Goal: Task Accomplishment & Management: Complete application form

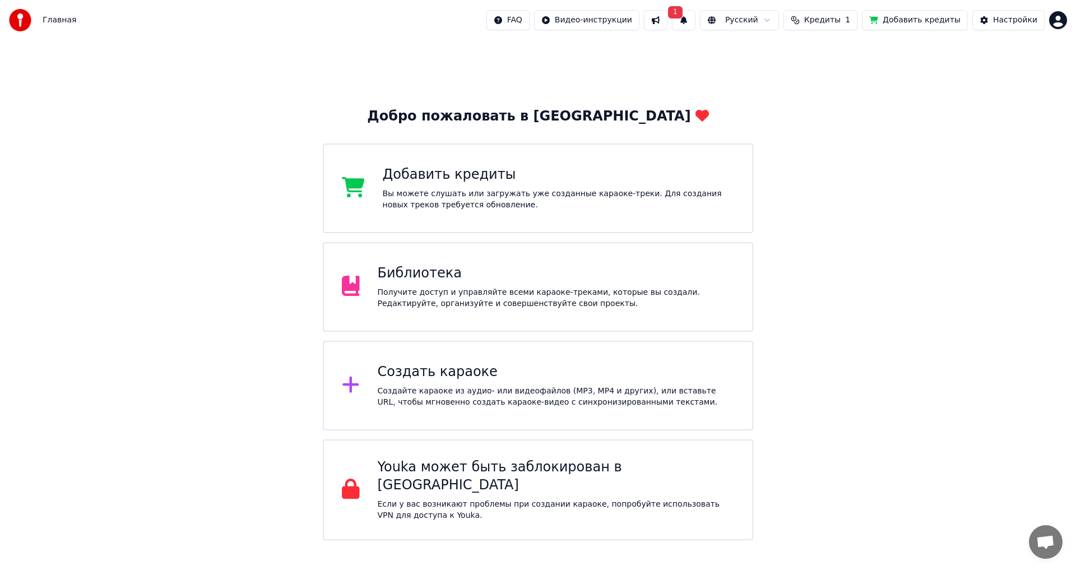
click at [463, 378] on div "Создать караоке" at bounding box center [556, 372] width 357 height 18
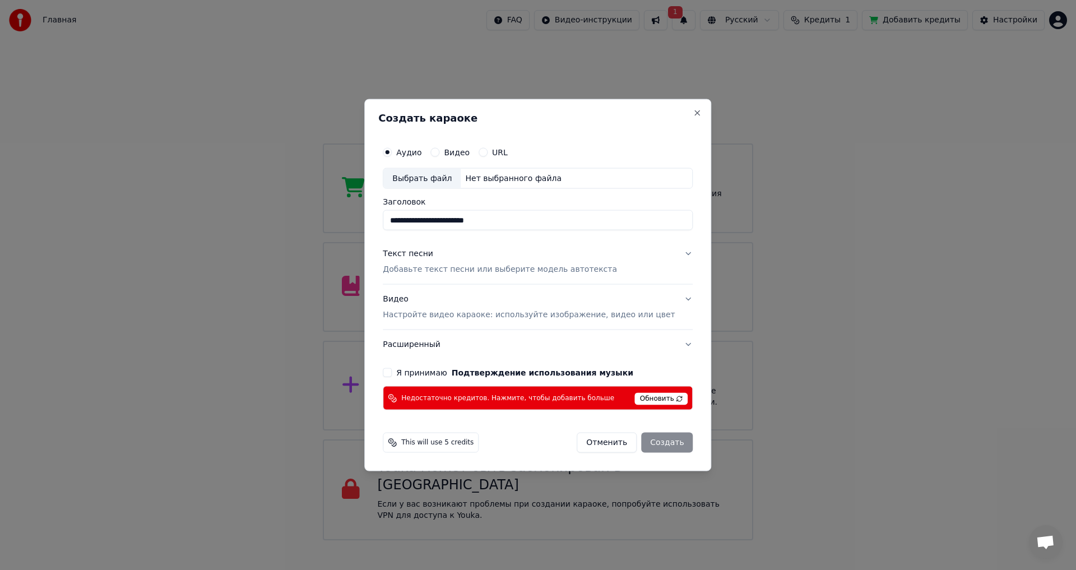
click at [461, 182] on div "Выбрать файл" at bounding box center [421, 178] width 77 height 20
type input "**********"
click at [670, 255] on button "Текст песни Добавьте текст песни или выберите модель автотекста" at bounding box center [538, 261] width 310 height 45
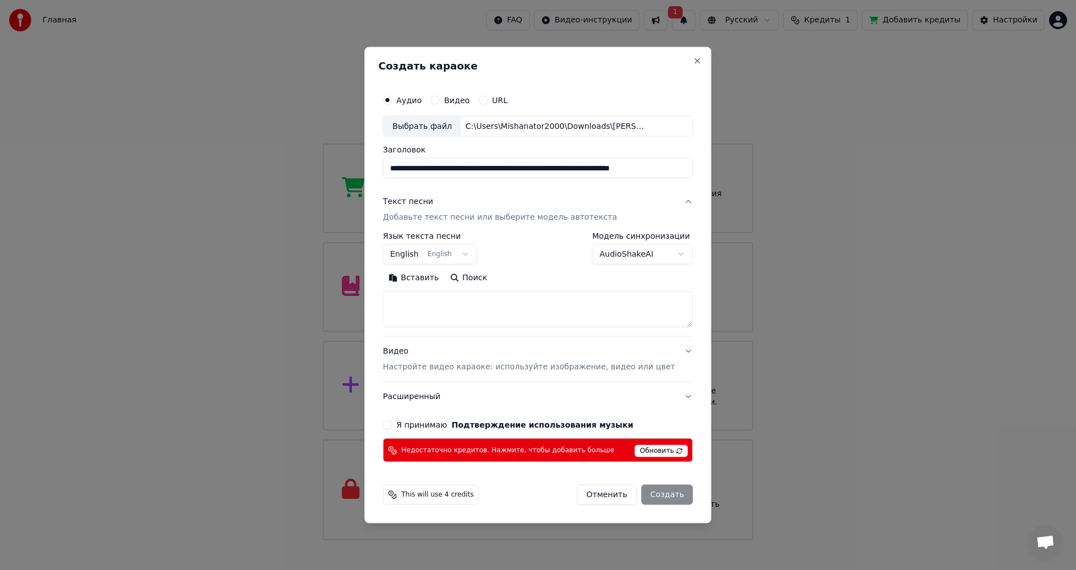
click at [407, 306] on textarea at bounding box center [538, 309] width 310 height 36
paste textarea "**********"
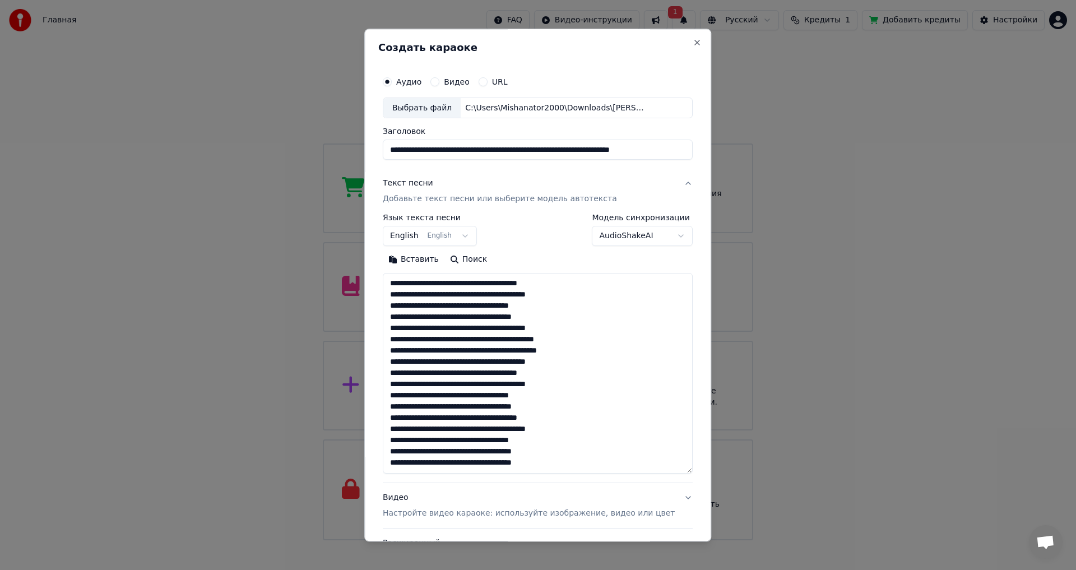
scroll to position [160, 0]
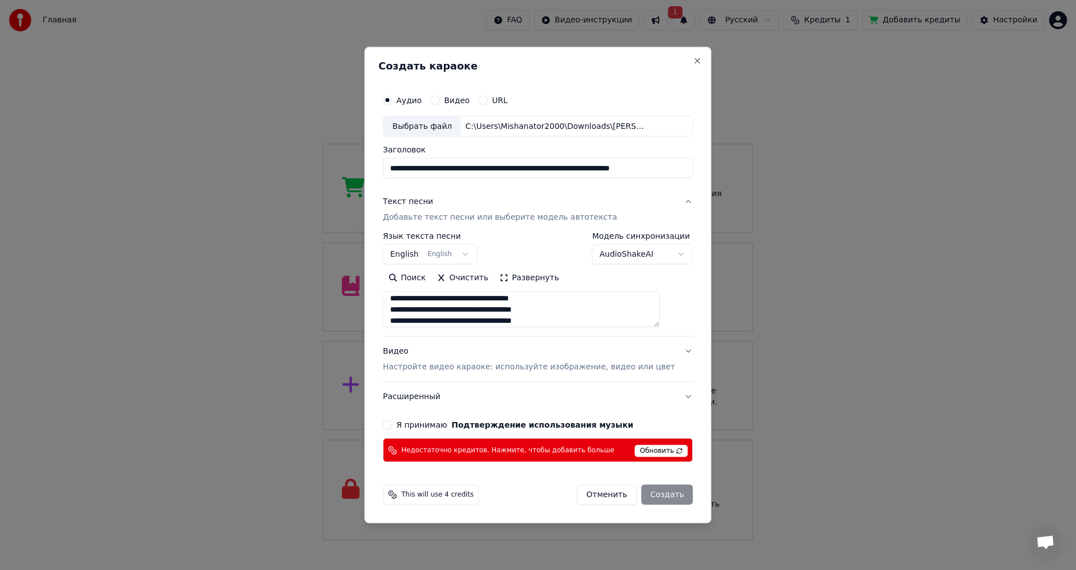
type textarea "**********"
click at [392, 425] on button "Я принимаю Подтверждение использования музыки" at bounding box center [387, 424] width 9 height 9
click at [672, 350] on button "Видео Настройте видео караоке: используйте изображение, видео или цвет" at bounding box center [538, 359] width 310 height 45
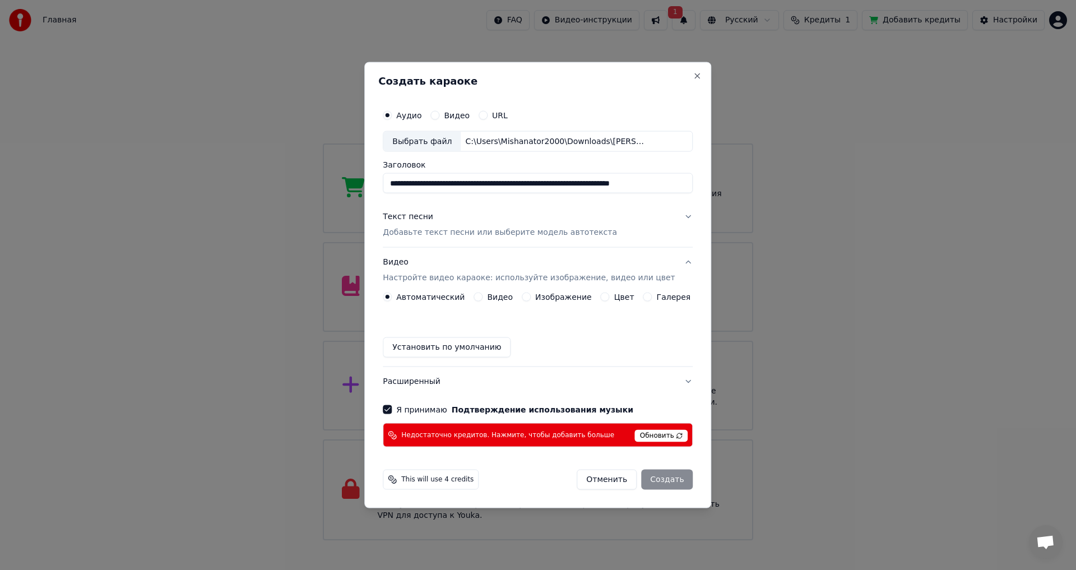
click at [659, 435] on span "Обновить" at bounding box center [661, 436] width 53 height 12
click at [667, 435] on span "Обновить" at bounding box center [661, 436] width 53 height 12
click at [664, 435] on span "Обновить" at bounding box center [661, 436] width 53 height 12
click at [664, 436] on span "Обновить" at bounding box center [661, 436] width 53 height 12
click at [656, 477] on div "Отменить Создать" at bounding box center [634, 479] width 116 height 20
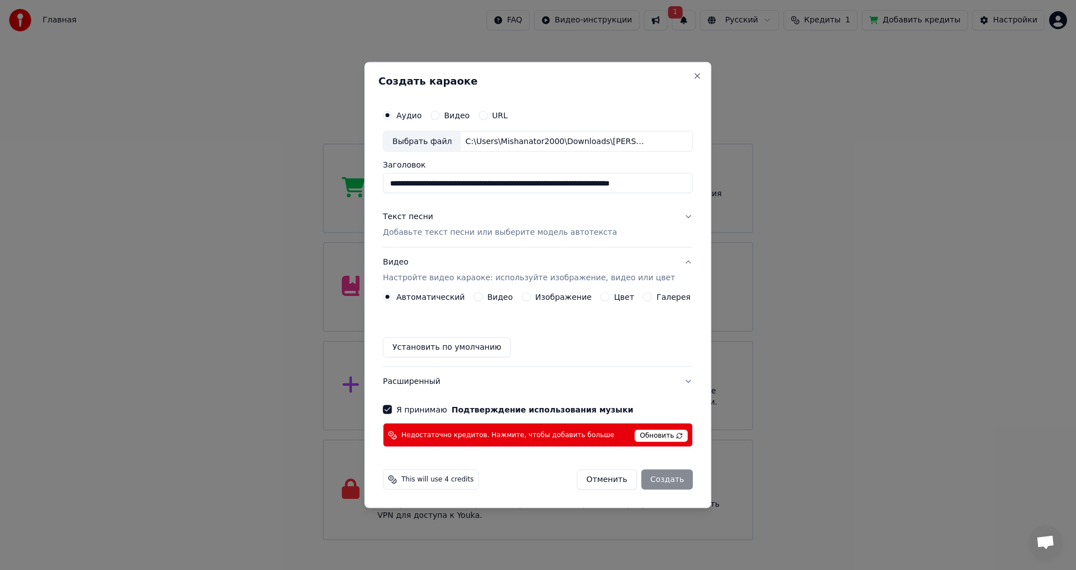
click at [529, 297] on button "Изображение" at bounding box center [526, 296] width 9 height 9
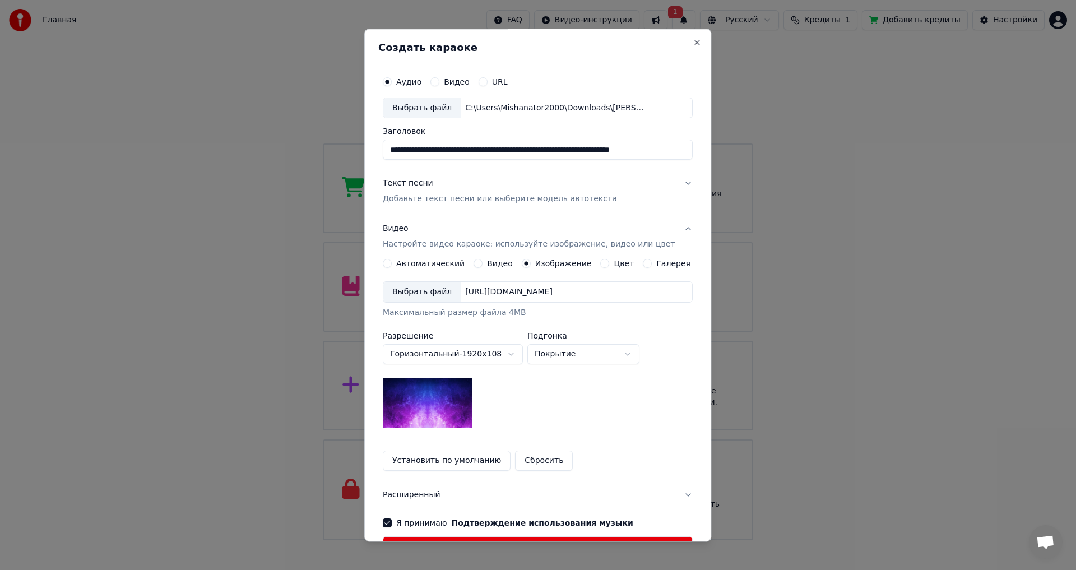
click at [520, 352] on body "Главная FAQ Видео-инструкции 1 Русский Кредиты 1 Добавить кредиты Настройки Доб…" at bounding box center [538, 270] width 1076 height 540
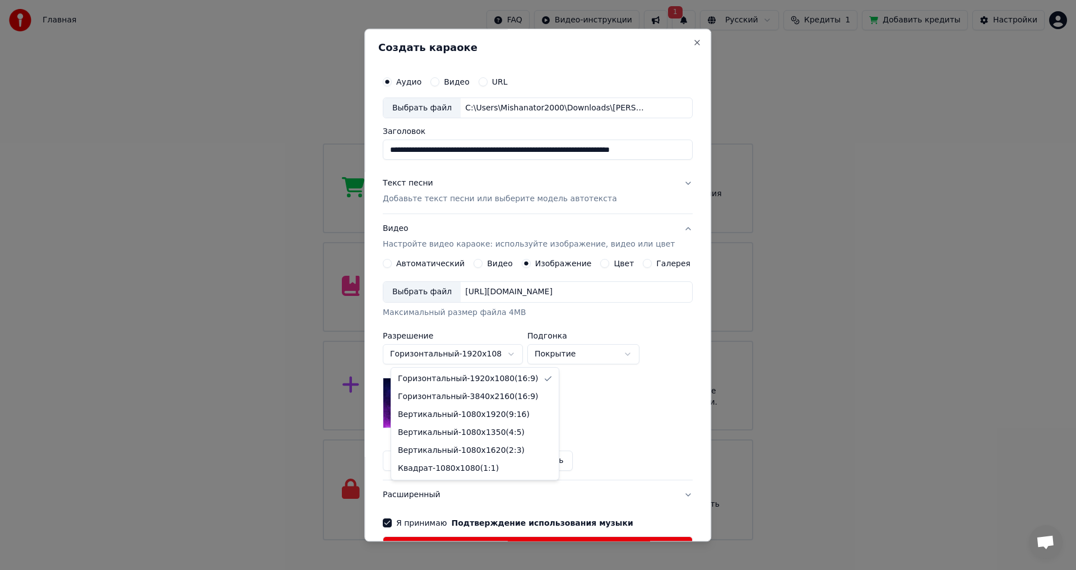
click at [644, 383] on body "Главная FAQ Видео-инструкции 1 Русский Кредиты 1 Добавить кредиты Настройки Доб…" at bounding box center [538, 270] width 1076 height 540
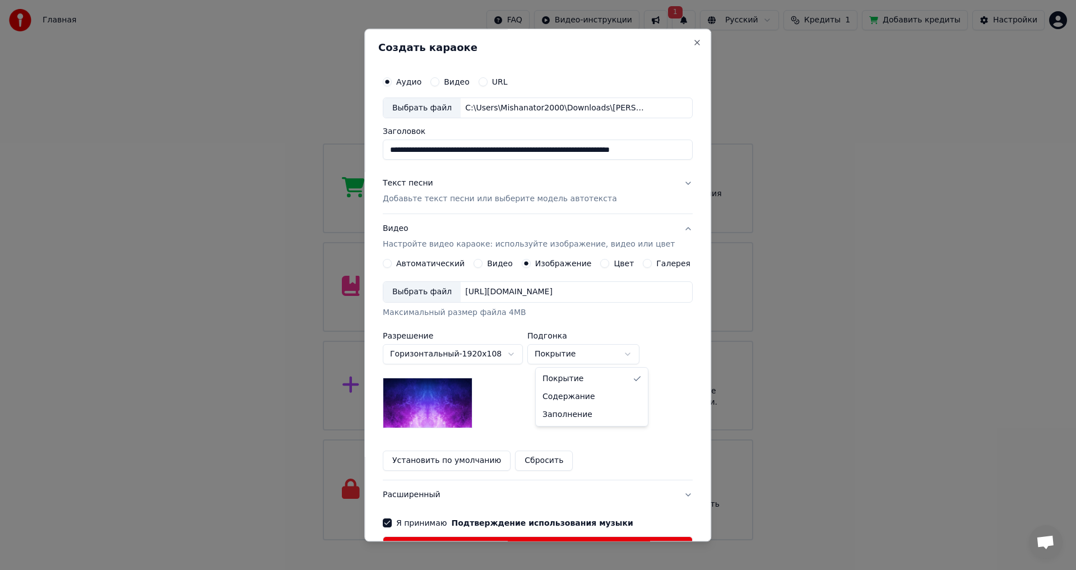
click at [635, 352] on body "Главная FAQ Видео-инструкции 1 Русский Кредиты 1 Добавить кредиты Настройки Доб…" at bounding box center [538, 270] width 1076 height 540
click at [632, 456] on body "Главная FAQ Видео-инструкции 1 Русский Кредиты 1 Добавить кредиты Настройки Доб…" at bounding box center [538, 270] width 1076 height 540
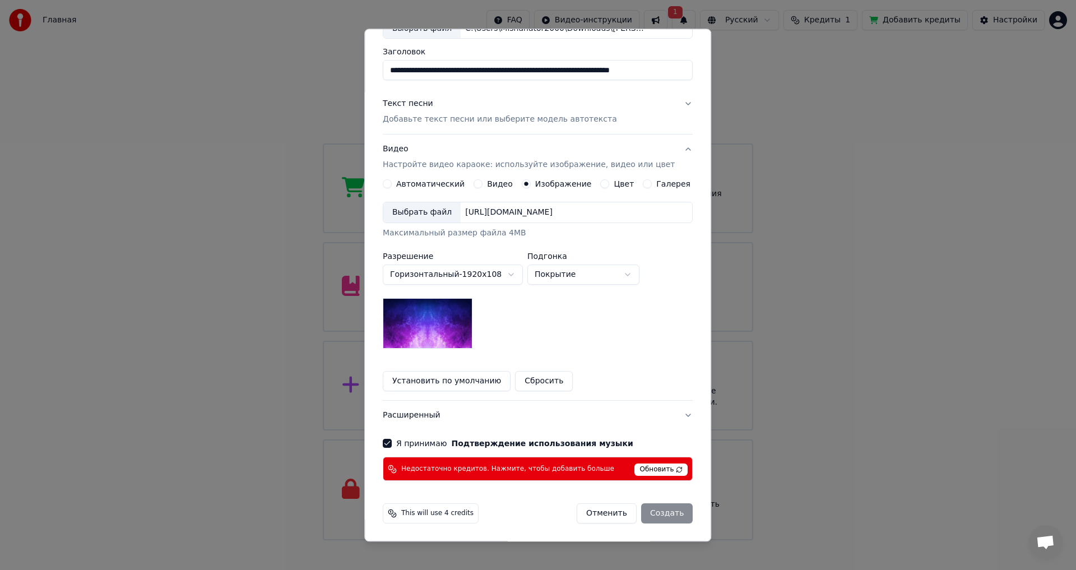
click at [392, 442] on button "Я принимаю Подтверждение использования музыки" at bounding box center [387, 443] width 9 height 9
click at [644, 468] on span "Обновить" at bounding box center [661, 470] width 53 height 12
click at [644, 469] on span "Обновить" at bounding box center [661, 470] width 53 height 12
click at [392, 444] on button "Я принимаю Подтверждение использования музыки" at bounding box center [387, 443] width 9 height 9
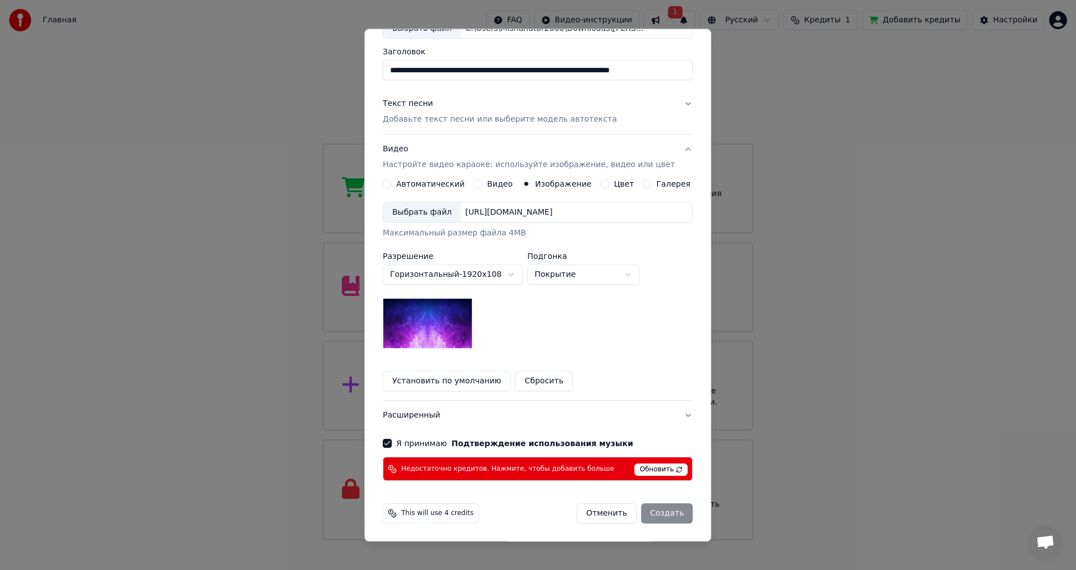
click at [640, 517] on div "Отменить Создать" at bounding box center [634, 514] width 116 height 20
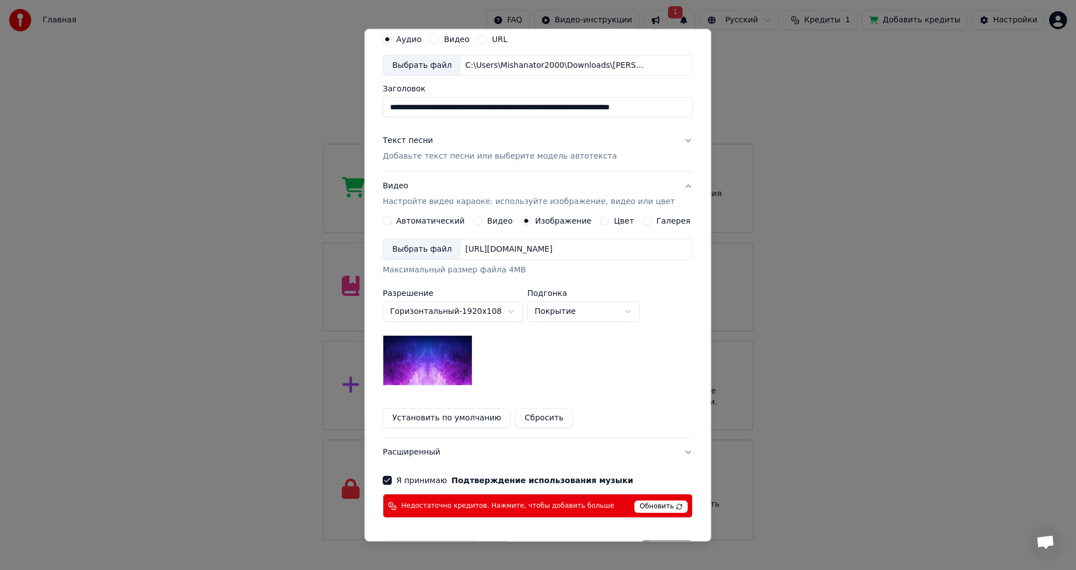
scroll to position [0, 0]
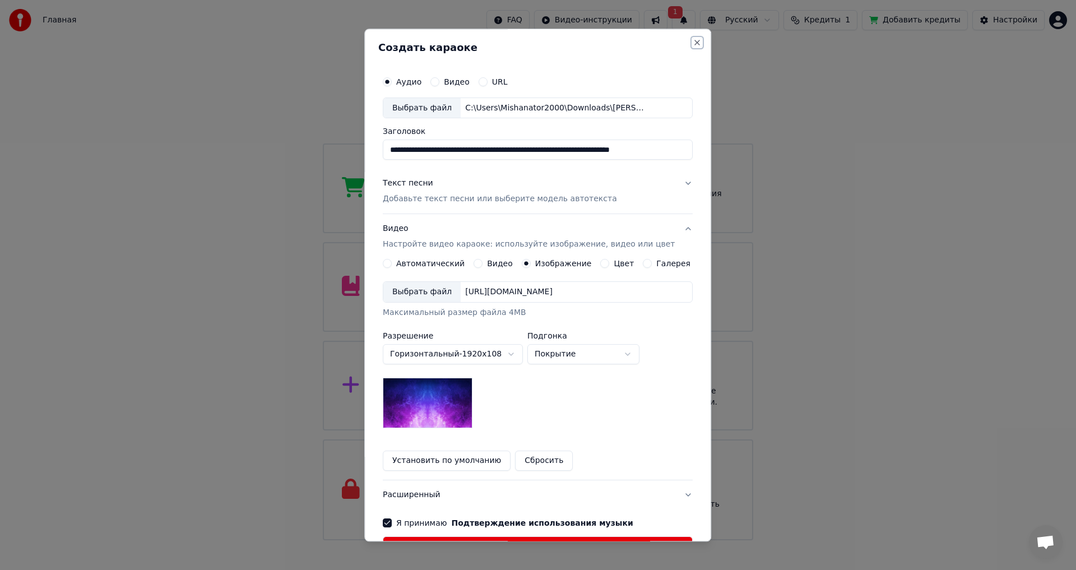
click at [693, 43] on button "Close" at bounding box center [697, 42] width 9 height 9
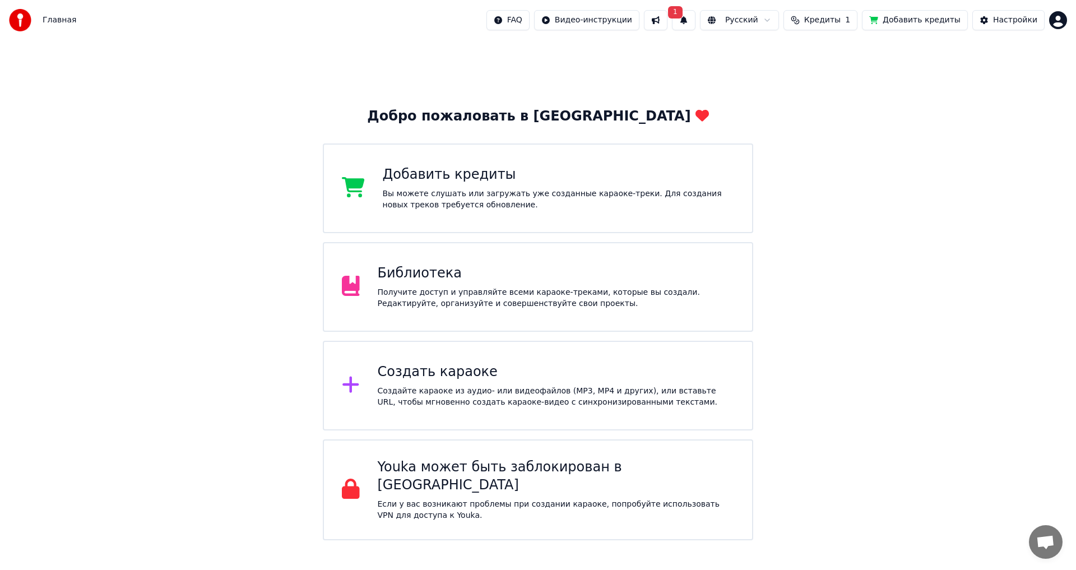
click at [576, 193] on div "Вы можете слушать или загружать уже созданные караоке-треки. Для создания новых…" at bounding box center [559, 199] width 352 height 22
click at [1063, 18] on html "Главная FAQ Видео-инструкции 1 Русский Кредиты 1 Добавить кредиты Настройки Доб…" at bounding box center [538, 270] width 1076 height 540
click at [1053, 17] on html "Главная FAQ Видео-инструкции Русский Кредиты 1 Добавить кредиты Настройки Добро…" at bounding box center [538, 270] width 1076 height 540
click at [412, 374] on html "Главная FAQ Видео-инструкции Русский Кредиты 1 Добавить кредиты Настройки Добро…" at bounding box center [538, 270] width 1076 height 540
click at [352, 387] on icon at bounding box center [350, 384] width 16 height 16
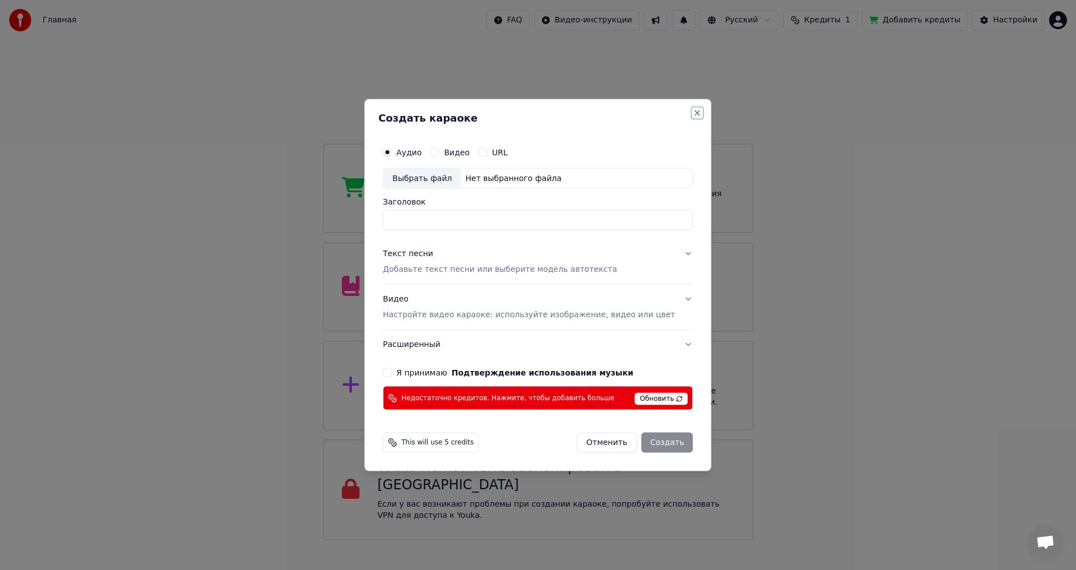
click at [693, 110] on button "Close" at bounding box center [697, 112] width 9 height 9
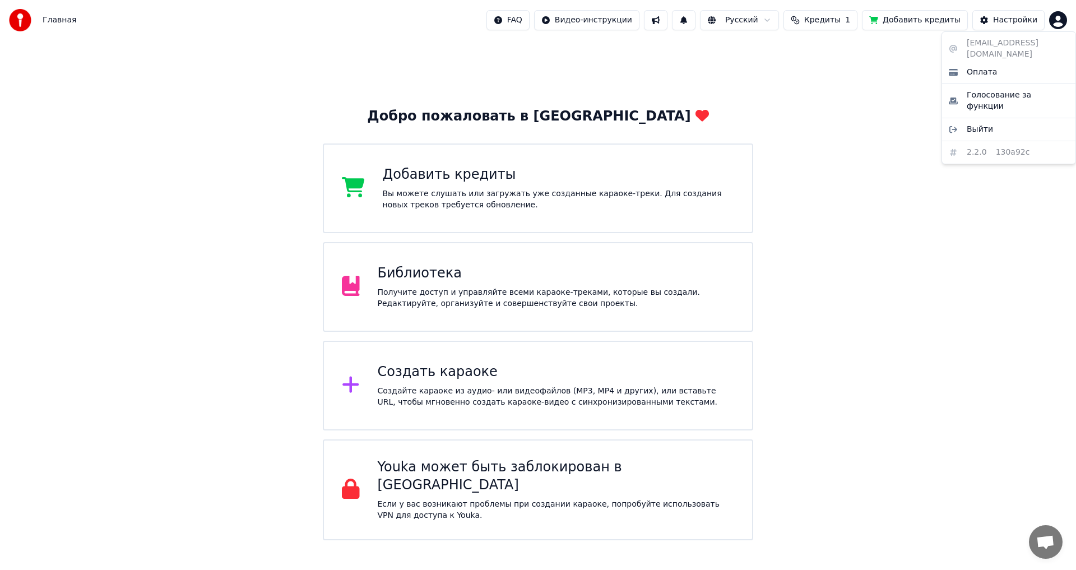
click at [1057, 24] on html "Главная FAQ Видео-инструкции Русский Кредиты 1 Добавить кредиты Настройки Добро…" at bounding box center [538, 270] width 1076 height 540
click at [982, 124] on span "Выйти" at bounding box center [979, 129] width 26 height 11
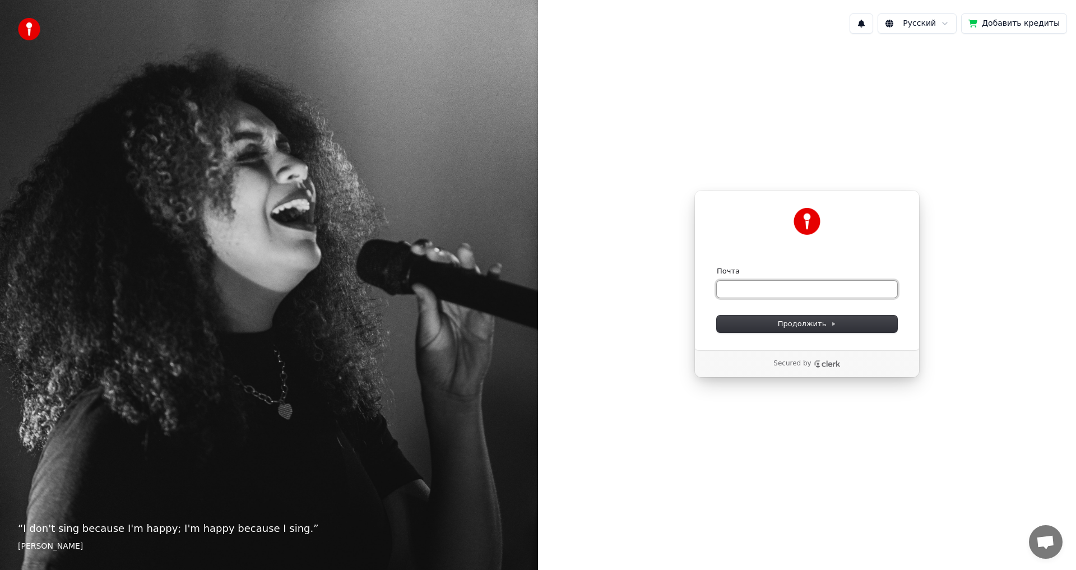
click at [742, 289] on input "Почта" at bounding box center [807, 289] width 180 height 17
paste input "**********"
click at [820, 326] on span "Продолжить" at bounding box center [807, 324] width 59 height 10
type input "**********"
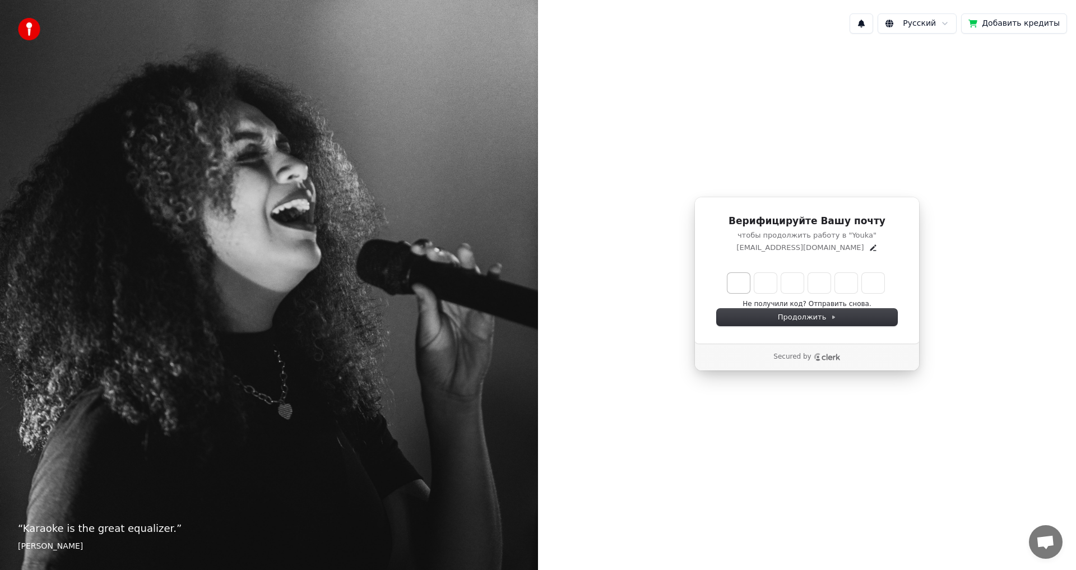
type input "******"
type input "*"
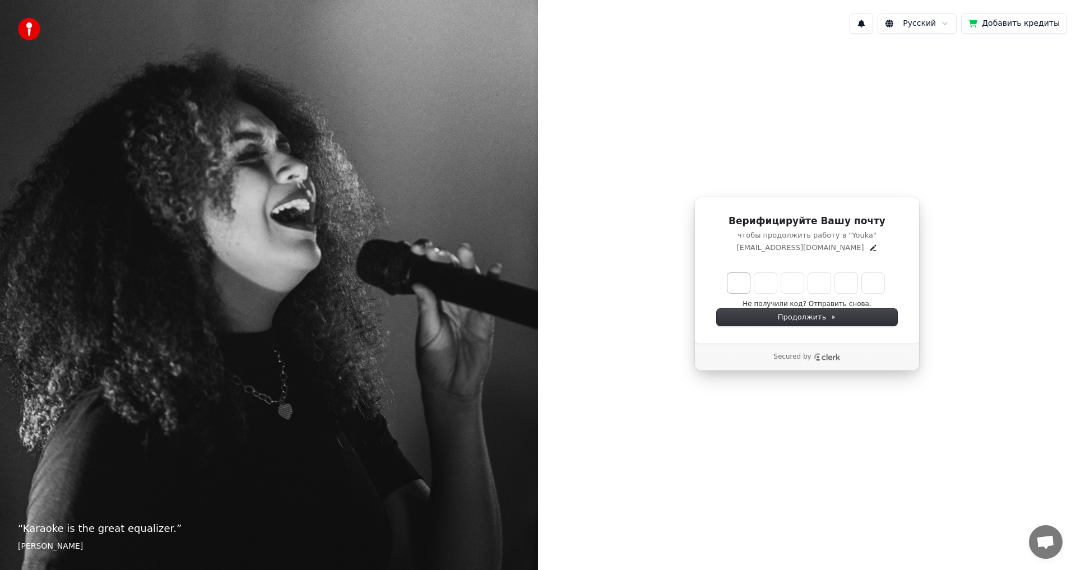
type input "*"
